Goal: Obtain resource: Obtain resource

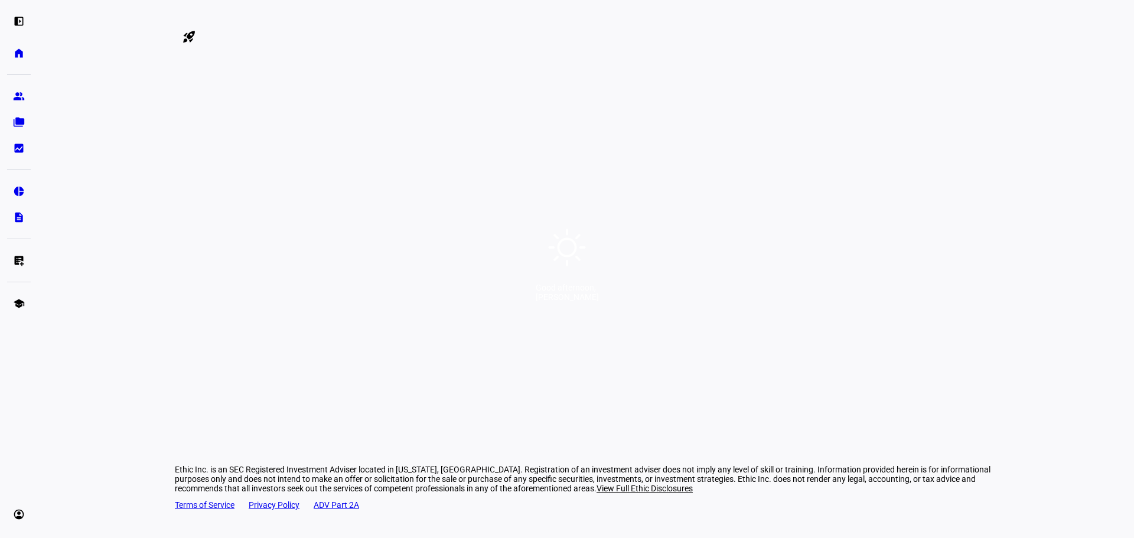
click at [600, 162] on div "Good afternoon, [PERSON_NAME]" at bounding box center [567, 269] width 1134 height 538
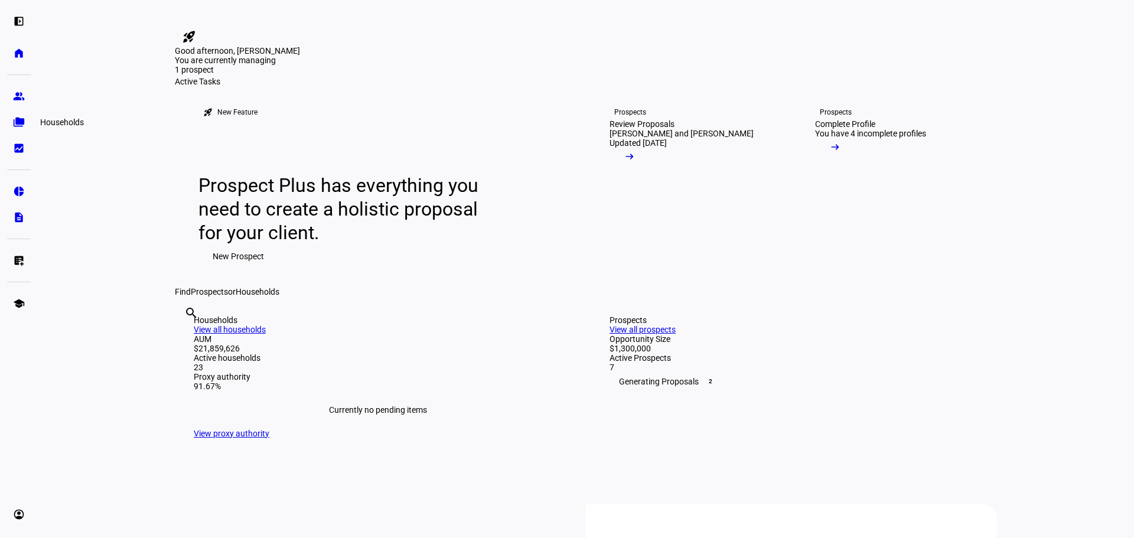
click at [14, 121] on eth-mat-symbol "folder_copy" at bounding box center [19, 122] width 12 height 12
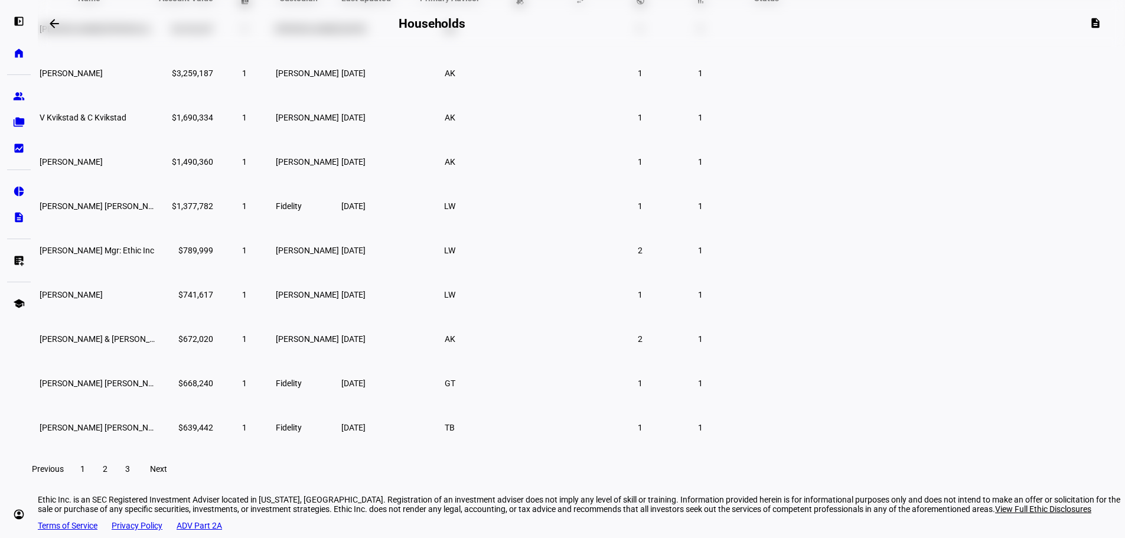
scroll to position [177, 0]
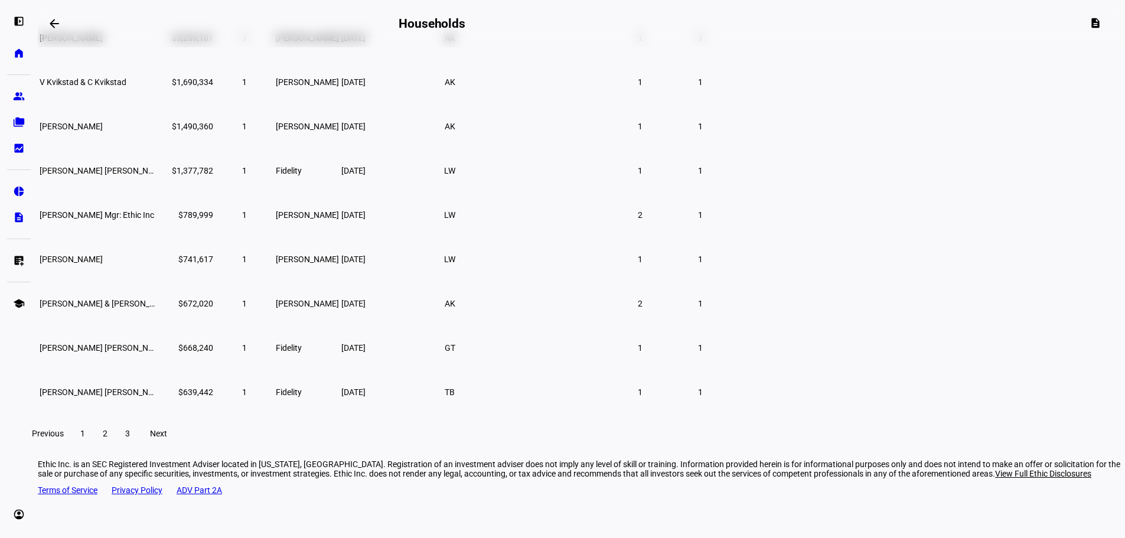
click at [108, 438] on span "2" at bounding box center [105, 433] width 5 height 9
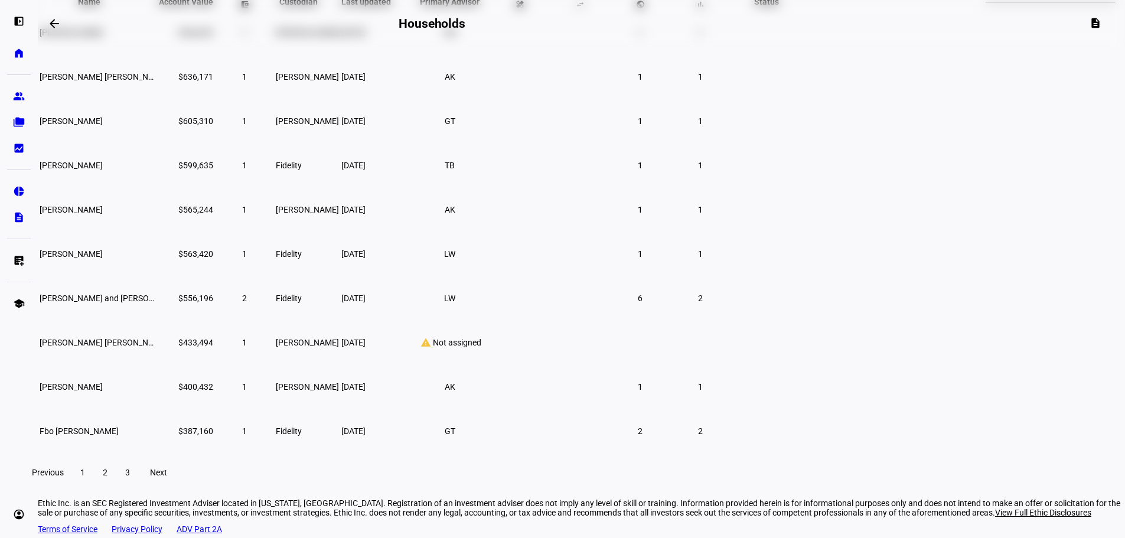
scroll to position [118, 0]
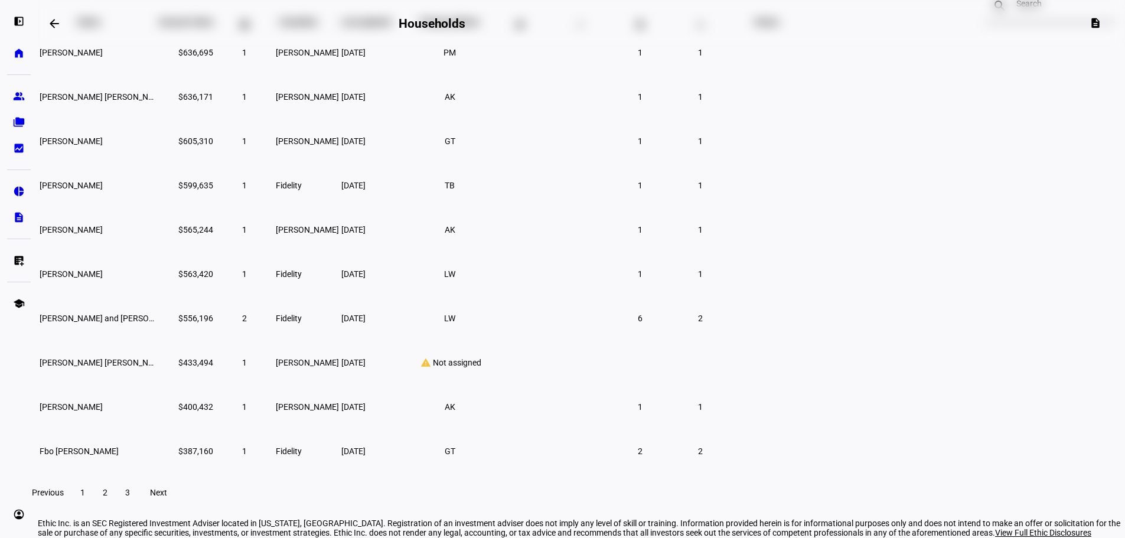
click at [130, 497] on span "3" at bounding box center [127, 492] width 5 height 9
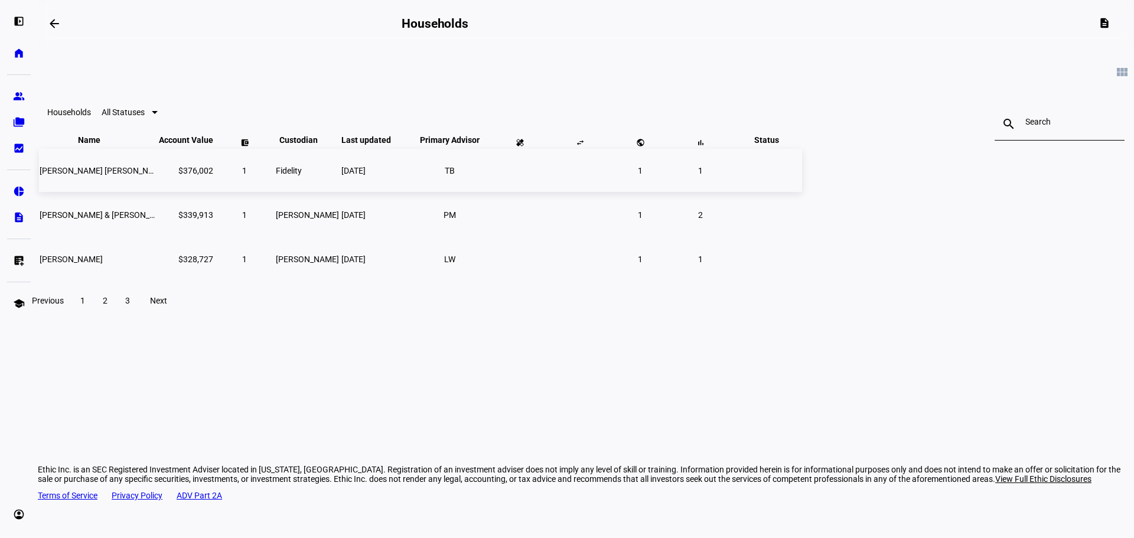
click at [168, 175] on span "[PERSON_NAME] [PERSON_NAME]" at bounding box center [104, 170] width 128 height 9
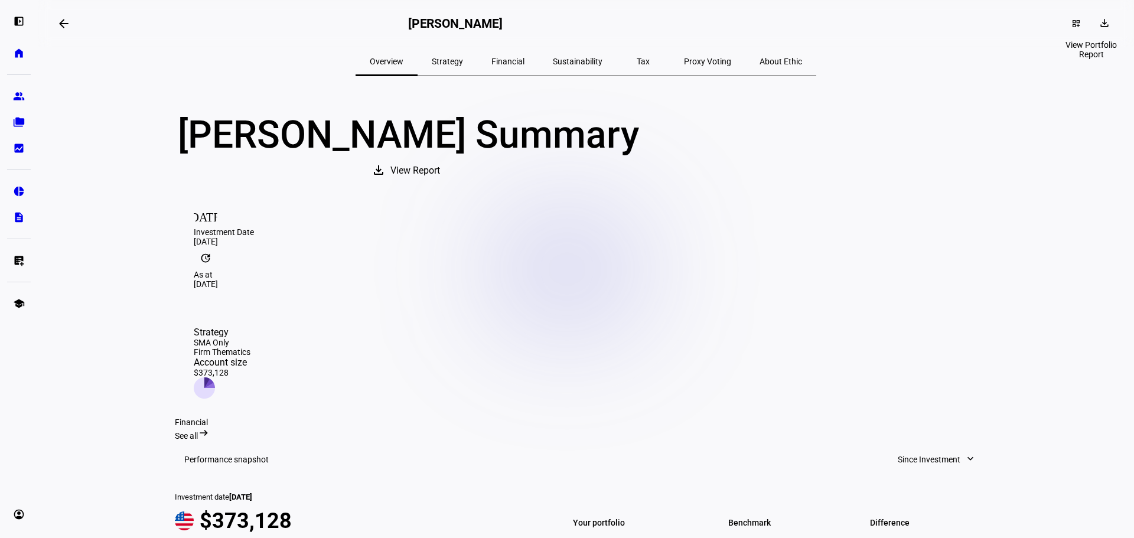
click at [1104, 24] on span at bounding box center [1106, 23] width 28 height 19
click at [1059, 76] on span "Portfolio Report" at bounding box center [1063, 80] width 58 height 9
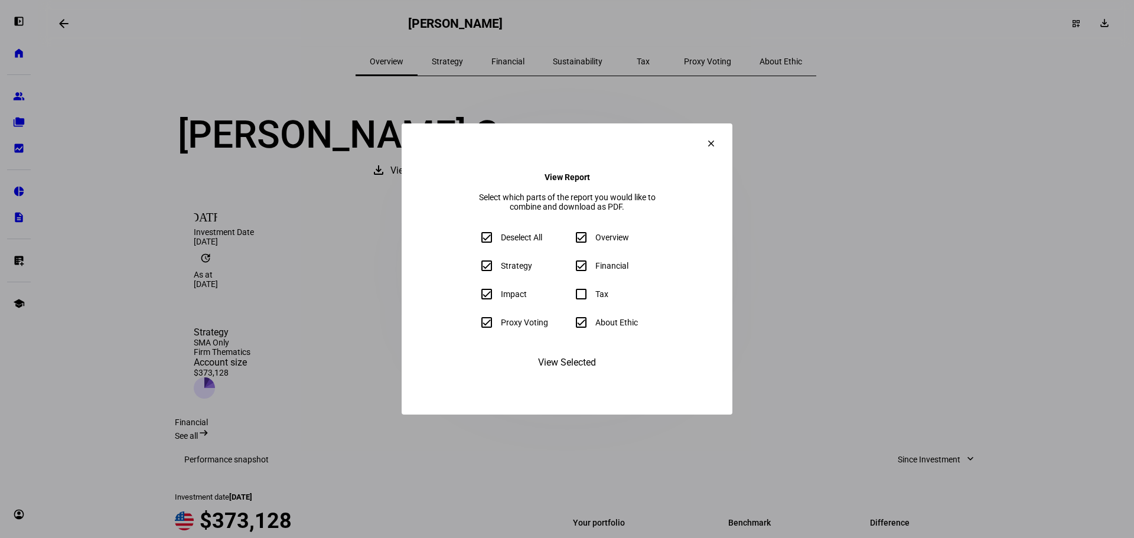
click at [565, 377] on span "View Selected" at bounding box center [567, 363] width 58 height 28
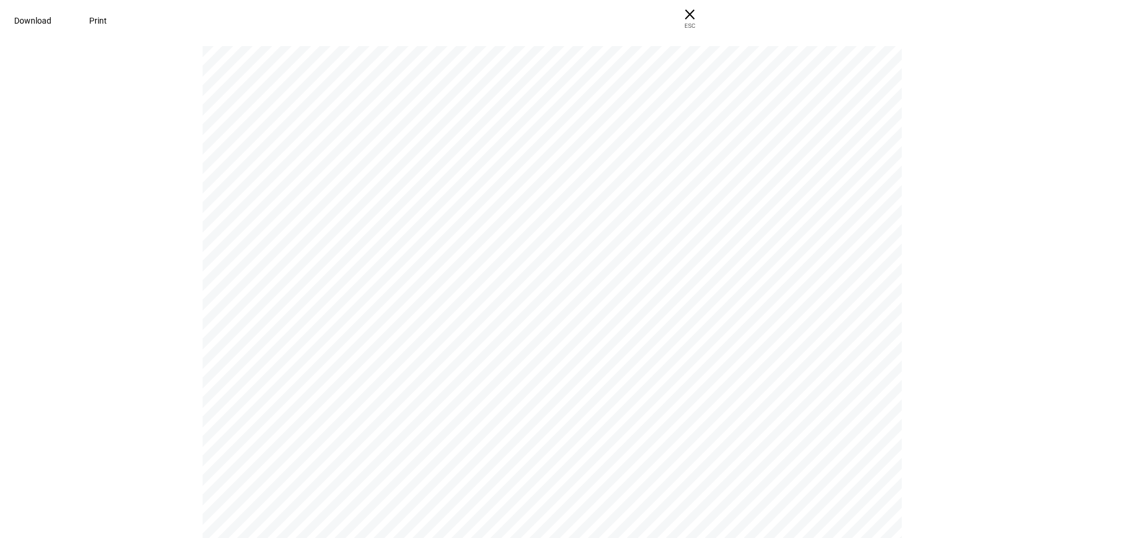
click at [66, 8] on span at bounding box center [33, 20] width 66 height 28
